Goal: Transaction & Acquisition: Obtain resource

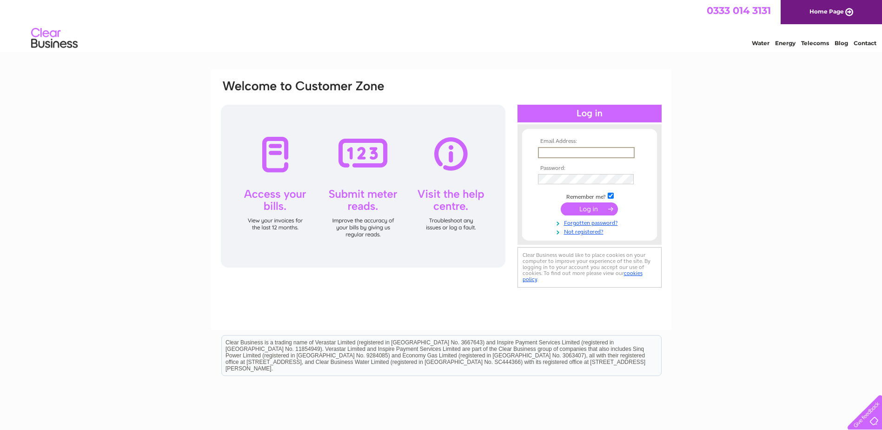
click at [555, 152] on input "text" at bounding box center [586, 152] width 97 height 11
type input "wendy@alcaberdeen.org"
click at [591, 211] on input "submit" at bounding box center [589, 207] width 57 height 13
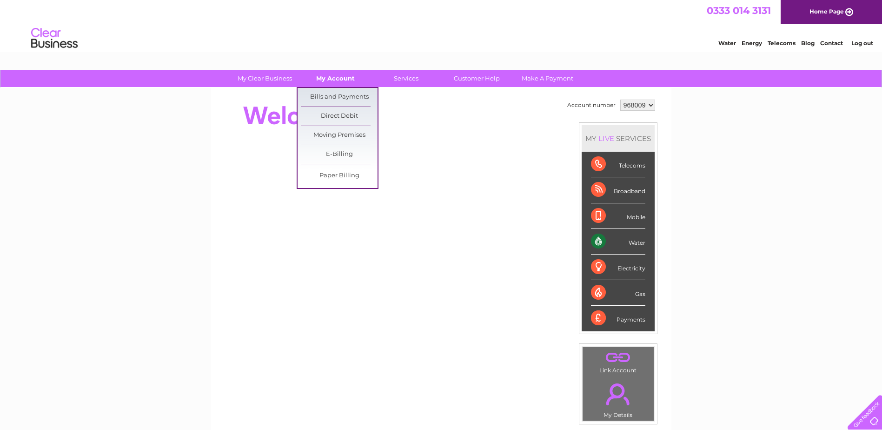
click at [334, 78] on link "My Account" at bounding box center [335, 78] width 77 height 17
click at [331, 93] on link "Bills and Payments" at bounding box center [339, 97] width 77 height 19
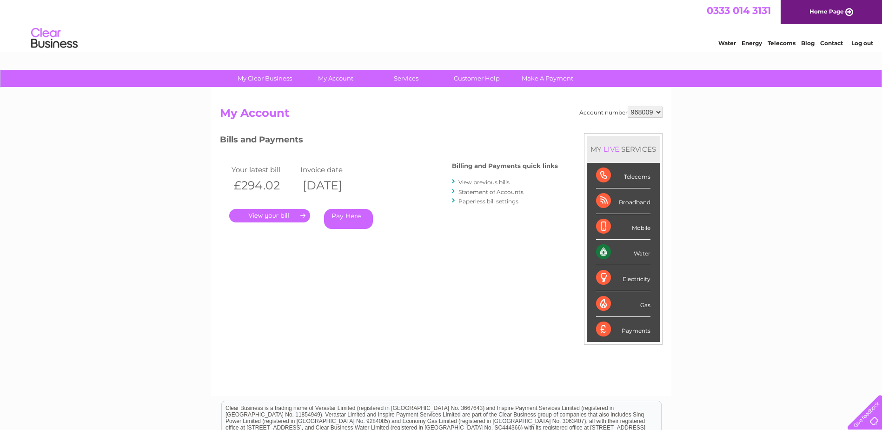
click at [279, 215] on link "." at bounding box center [269, 215] width 81 height 13
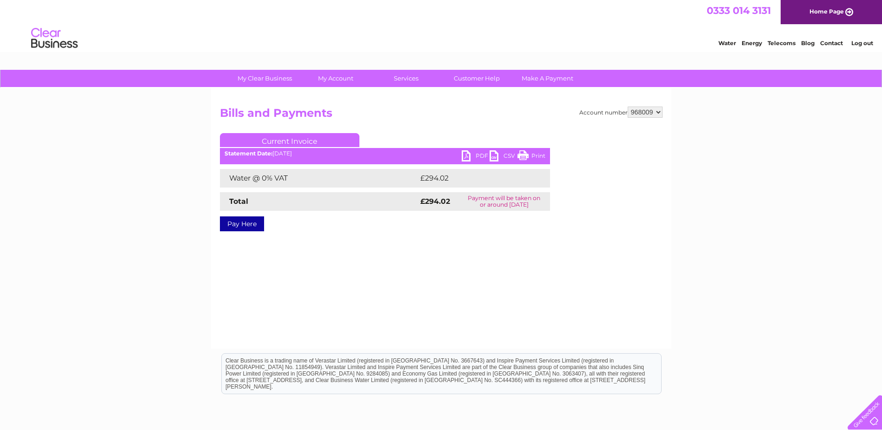
click at [468, 155] on link "PDF" at bounding box center [476, 156] width 28 height 13
click at [864, 43] on link "Log out" at bounding box center [862, 43] width 22 height 7
